Goal: Transaction & Acquisition: Purchase product/service

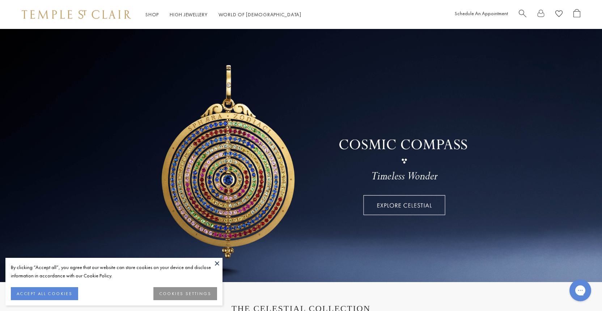
click at [50, 291] on button "ACCEPT ALL COOKIES" at bounding box center [44, 293] width 67 height 13
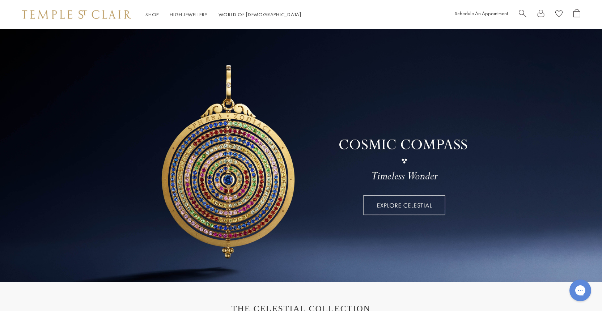
click at [523, 10] on span "Search" at bounding box center [523, 13] width 8 height 8
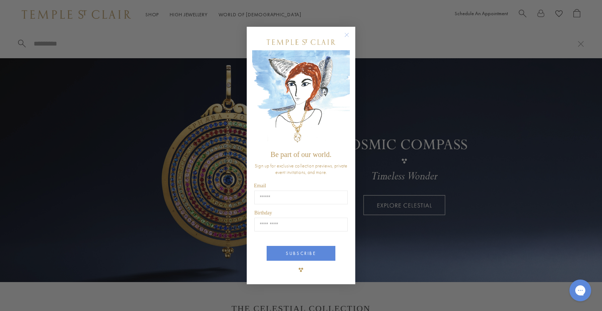
click at [350, 34] on circle "Close dialog" at bounding box center [346, 35] width 9 height 9
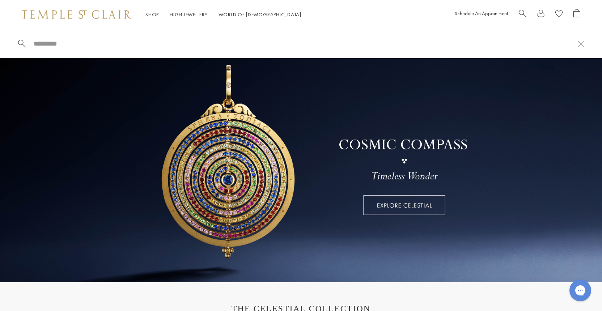
click at [40, 42] on input "search" at bounding box center [305, 43] width 545 height 8
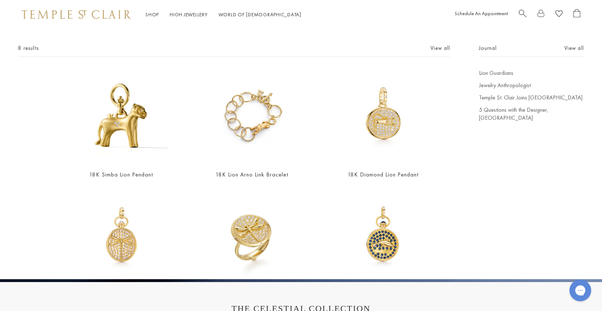
scroll to position [31, 0]
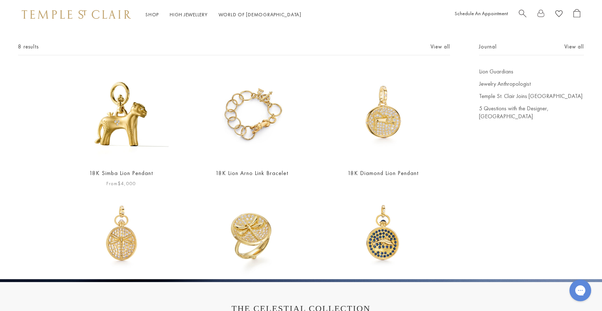
type input "****"
click at [135, 144] on img at bounding box center [121, 115] width 95 height 95
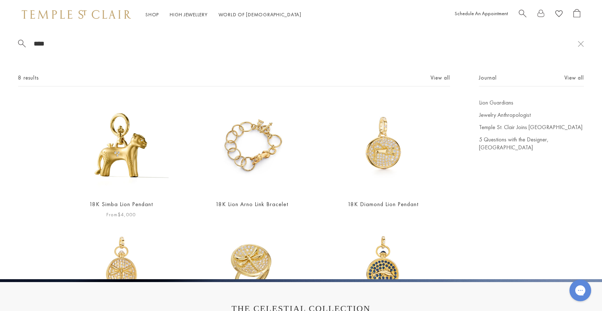
scroll to position [0, 0]
click at [251, 158] on img at bounding box center [252, 146] width 95 height 95
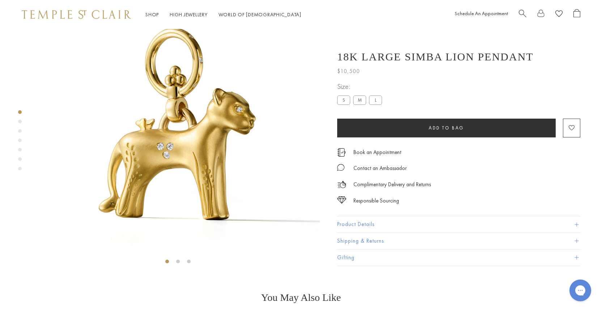
scroll to position [133, 0]
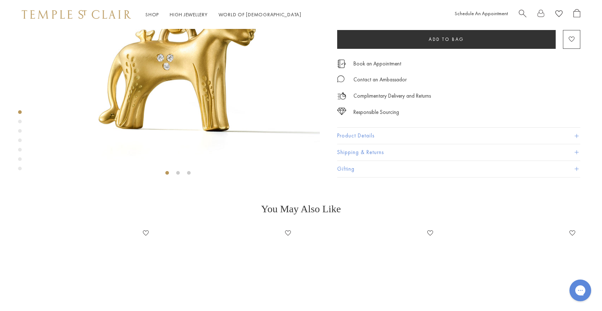
click at [360, 144] on button "Product Details" at bounding box center [458, 136] width 243 height 16
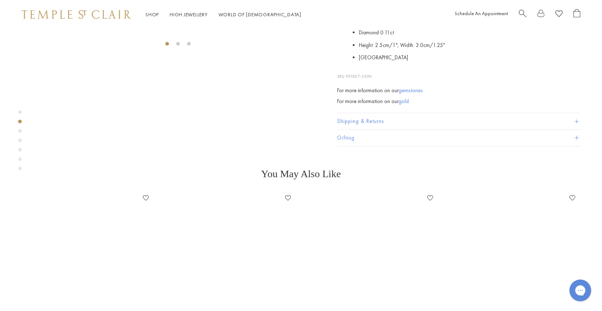
scroll to position [263, 0]
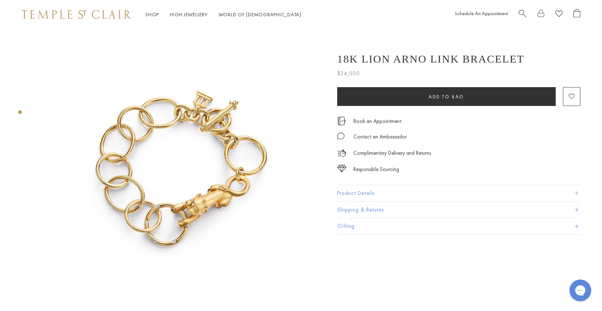
click at [217, 189] on img at bounding box center [178, 171] width 284 height 284
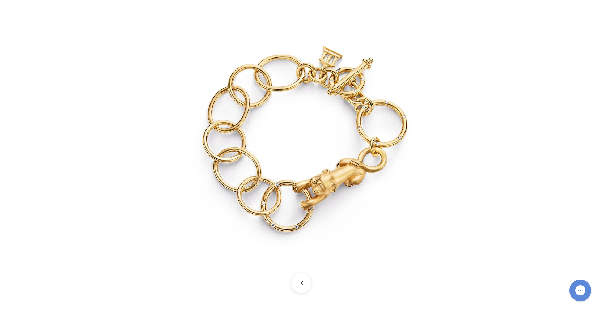
click at [302, 281] on button at bounding box center [301, 283] width 20 height 20
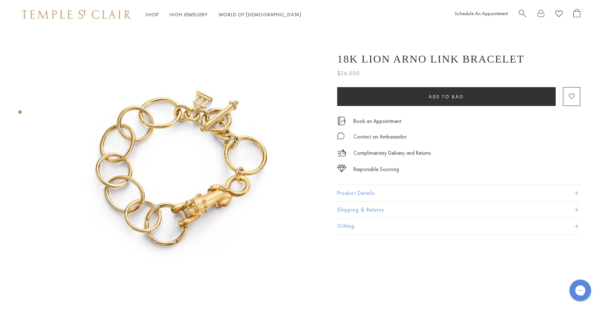
click at [20, 110] on div "Product gallery navigation" at bounding box center [20, 112] width 4 height 4
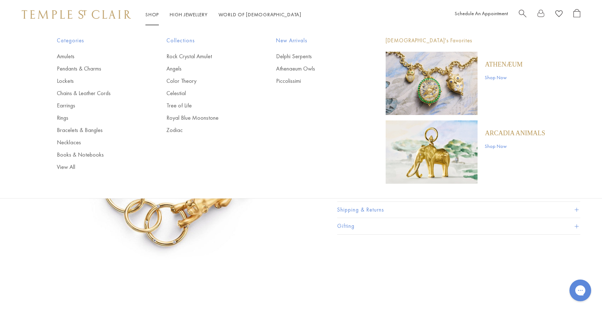
click at [436, 158] on img "Main navigation" at bounding box center [432, 151] width 92 height 63
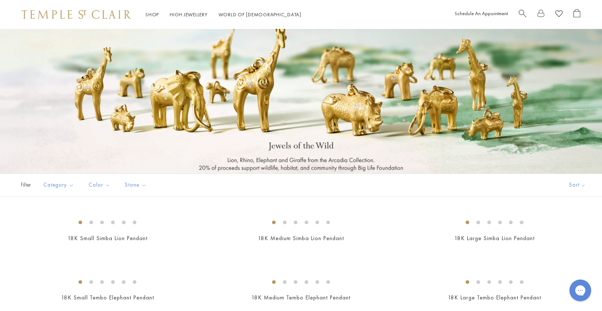
click at [522, 13] on span "Search" at bounding box center [523, 13] width 8 height 8
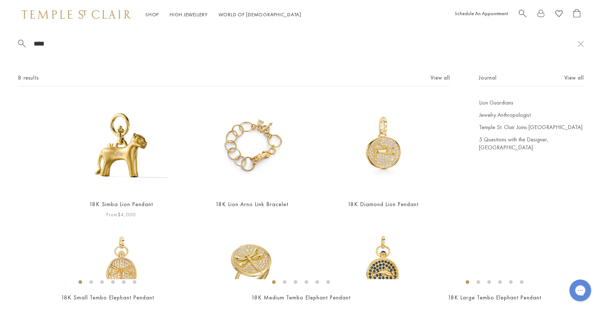
type input "****"
click at [127, 159] on img at bounding box center [121, 146] width 95 height 95
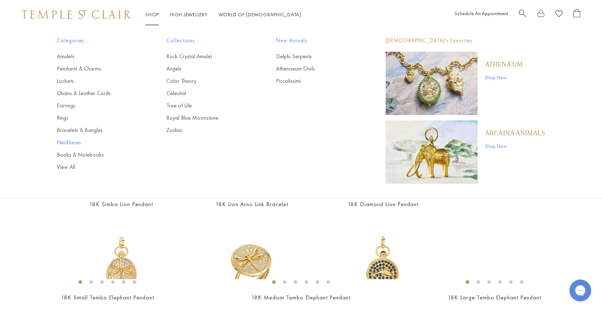
click at [72, 142] on link "Necklaces" at bounding box center [97, 143] width 81 height 8
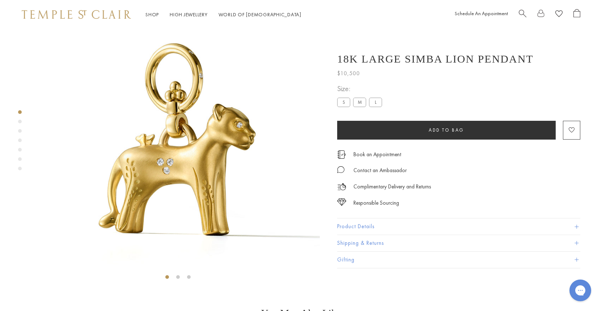
click at [346, 226] on button "Product Details" at bounding box center [458, 226] width 243 height 16
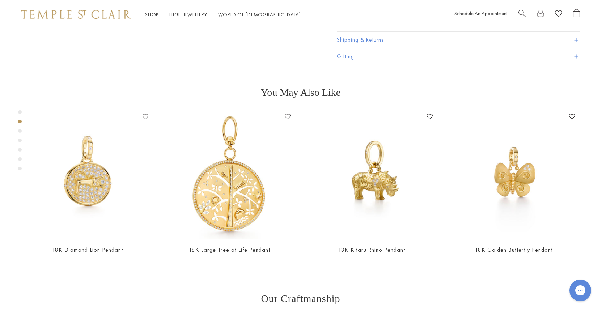
scroll to position [340, 0]
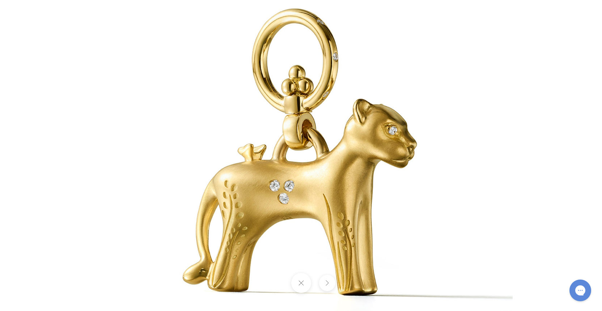
click at [325, 281] on button at bounding box center [327, 283] width 16 height 16
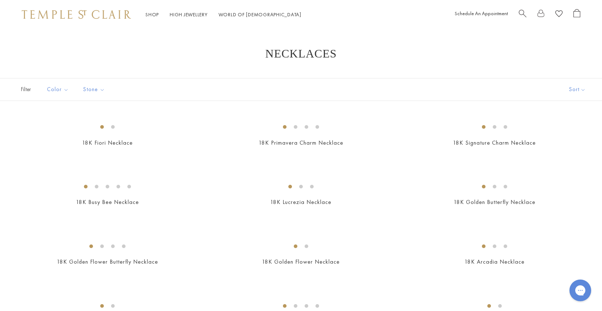
click at [117, 13] on img at bounding box center [76, 14] width 109 height 9
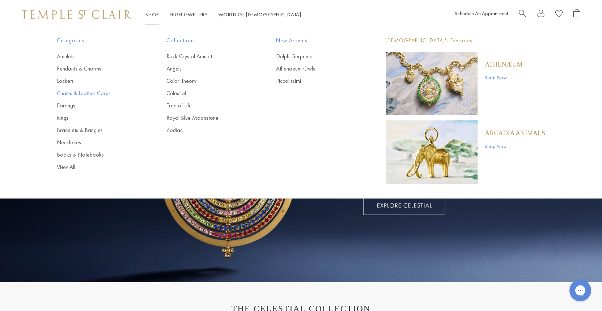
click at [92, 92] on link "Chains & Leather Cords" at bounding box center [97, 93] width 81 height 8
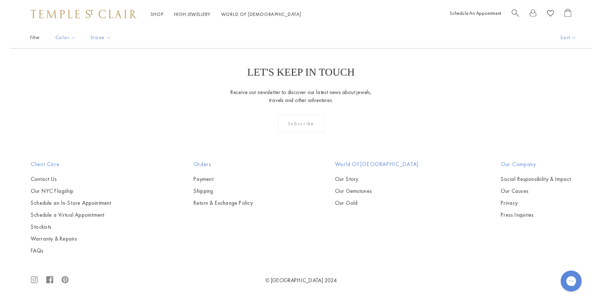
scroll to position [491, 0]
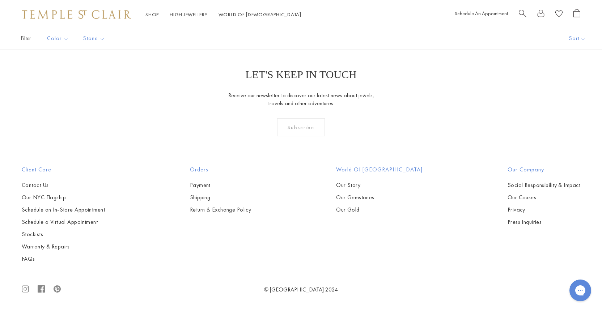
click at [0, 0] on img at bounding box center [0, 0] width 0 height 0
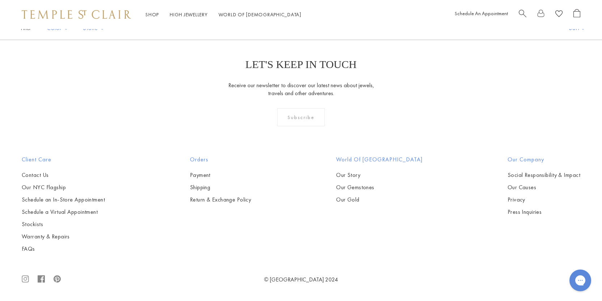
scroll to position [1007, 0]
click at [0, 0] on img at bounding box center [0, 0] width 0 height 0
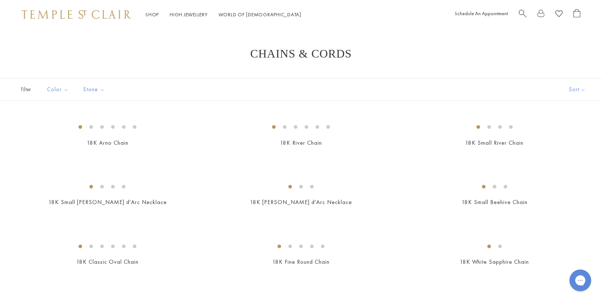
scroll to position [0, 0]
click at [520, 10] on span "Search" at bounding box center [523, 13] width 8 height 8
type input "*****"
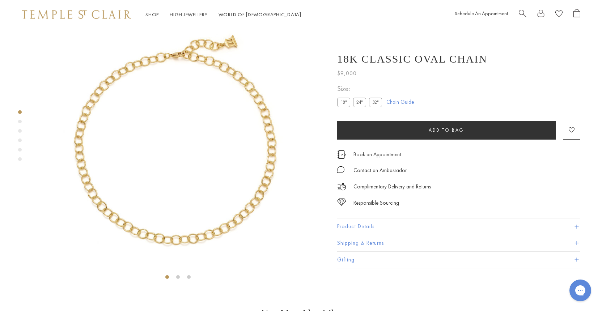
click at [392, 102] on link "Chain Guide" at bounding box center [399, 102] width 27 height 8
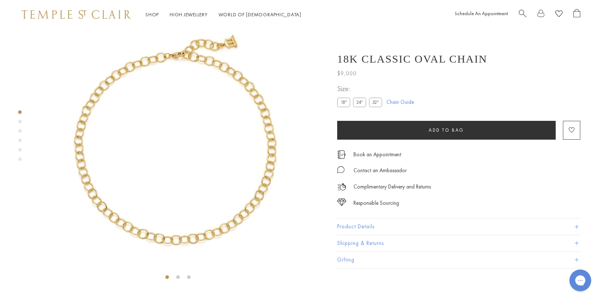
click at [376, 102] on label "32"" at bounding box center [375, 102] width 13 height 9
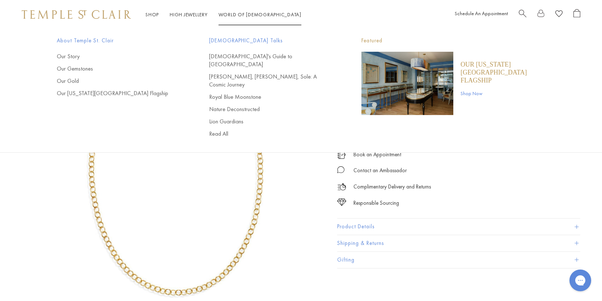
click at [520, 12] on span "Search" at bounding box center [523, 13] width 8 height 8
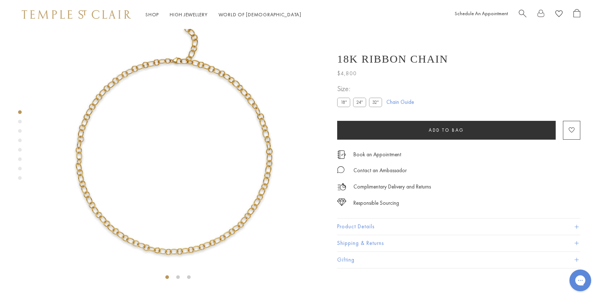
scroll to position [29, 0]
click at [78, 159] on img at bounding box center [178, 142] width 284 height 284
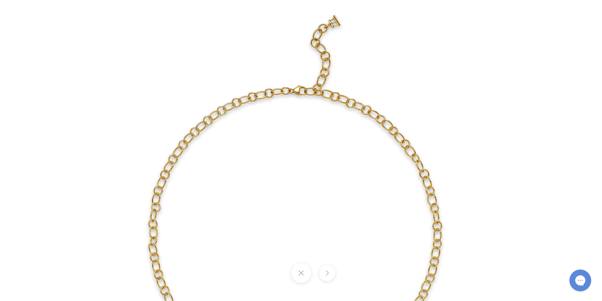
click at [86, 135] on div at bounding box center [301, 150] width 602 height 301
click at [304, 275] on button at bounding box center [301, 273] width 20 height 20
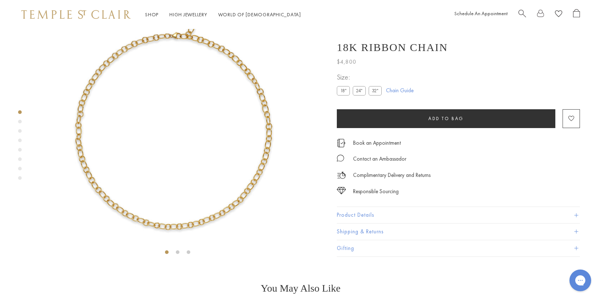
scroll to position [58, 0]
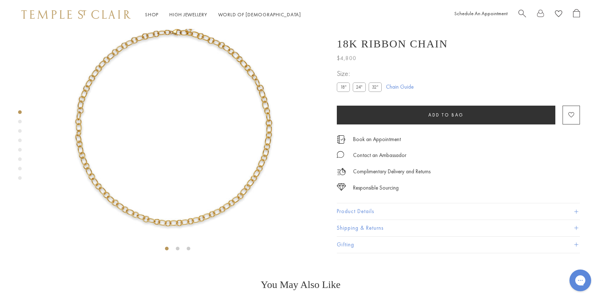
click at [344, 220] on button "Product Details" at bounding box center [458, 212] width 243 height 16
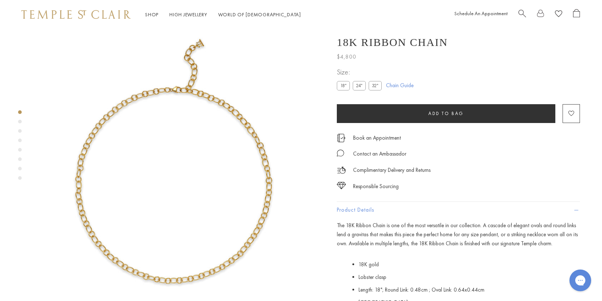
scroll to position [0, 0]
click at [356, 90] on label "24"" at bounding box center [359, 85] width 13 height 9
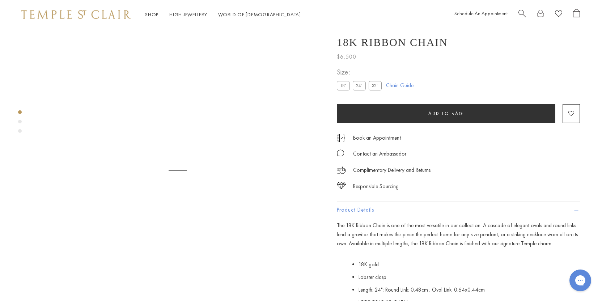
scroll to position [29, 0]
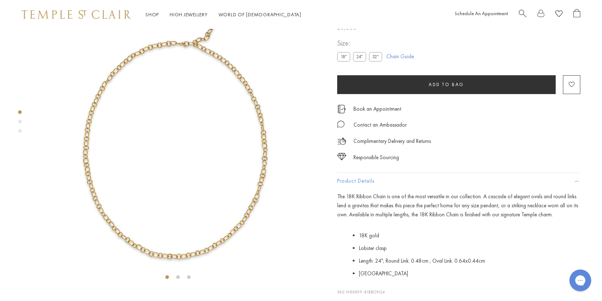
click at [374, 61] on label "32"" at bounding box center [375, 56] width 13 height 9
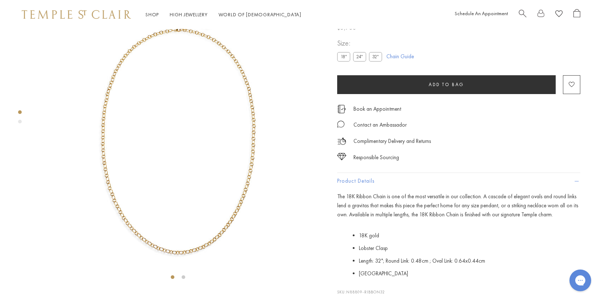
click at [356, 61] on label "24"" at bounding box center [359, 56] width 13 height 9
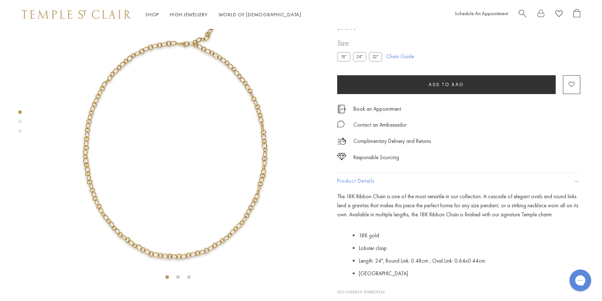
click at [342, 61] on label "18"" at bounding box center [343, 56] width 13 height 9
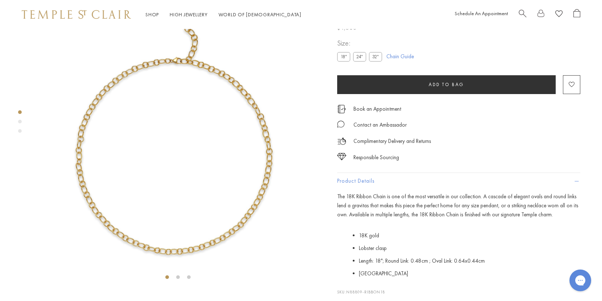
scroll to position [16, 0]
